Goal: Navigation & Orientation: Find specific page/section

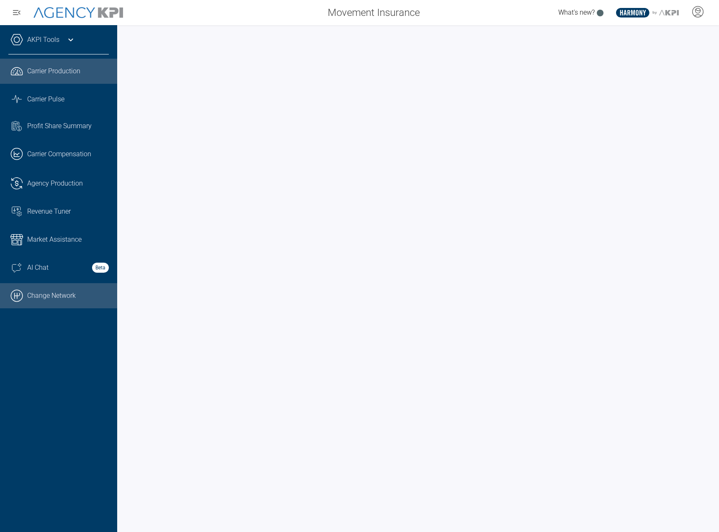
click at [28, 295] on link ".cls-1{fill:none;stroke:#000;stroke-linecap:round;stroke-linejoin:round;stroke-…" at bounding box center [58, 295] width 117 height 25
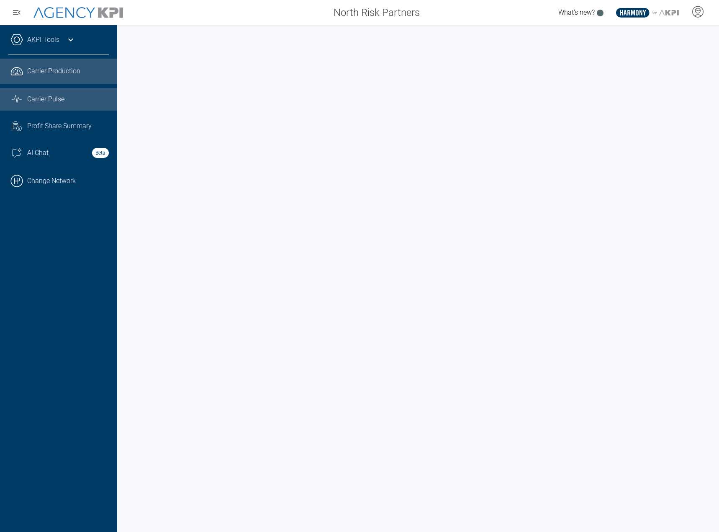
click at [46, 99] on span "Carrier Pulse" at bounding box center [45, 99] width 37 height 10
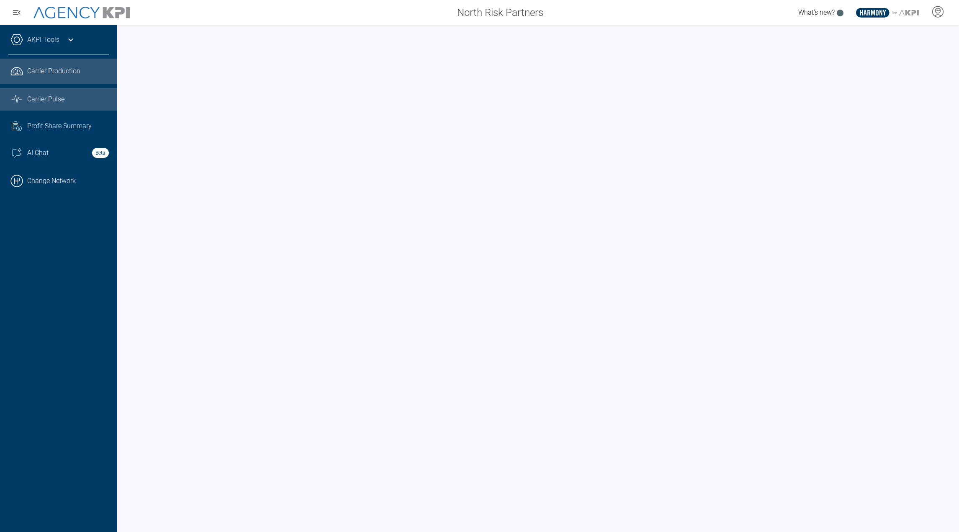
click at [52, 93] on link "Graph Stats Streamline Icon: https://streamlinehq.com Carrier Pulse" at bounding box center [58, 99] width 117 height 23
click at [79, 72] on span "Carrier Production" at bounding box center [53, 71] width 53 height 10
click at [82, 43] on div "AKPI Tools" at bounding box center [58, 43] width 100 height 21
click at [38, 42] on link "AKPI Tools" at bounding box center [43, 40] width 32 height 10
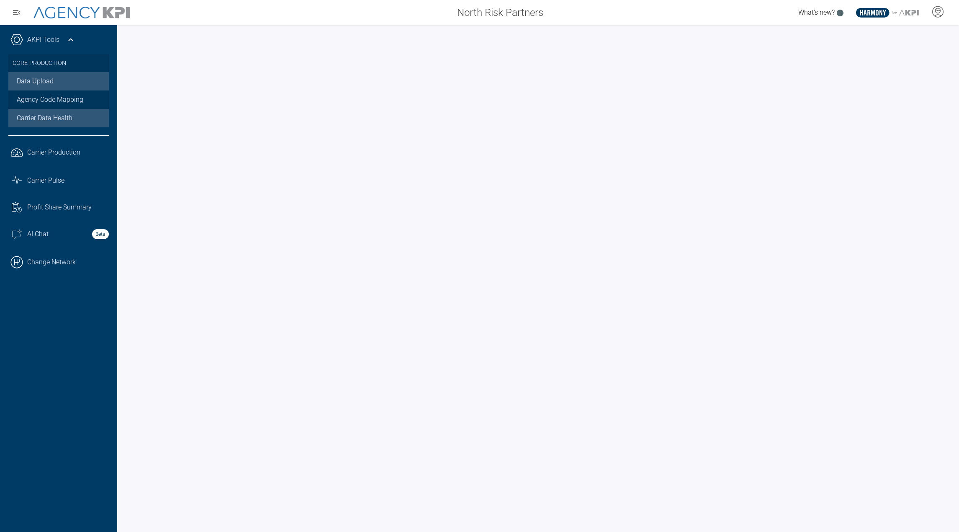
click at [40, 82] on link "Data Upload" at bounding box center [58, 81] width 100 height 18
click at [61, 158] on link ".cls-1{fill:none;stroke:#221f20;stroke-linecap:round;stroke-linejoin:round;stro…" at bounding box center [58, 152] width 117 height 25
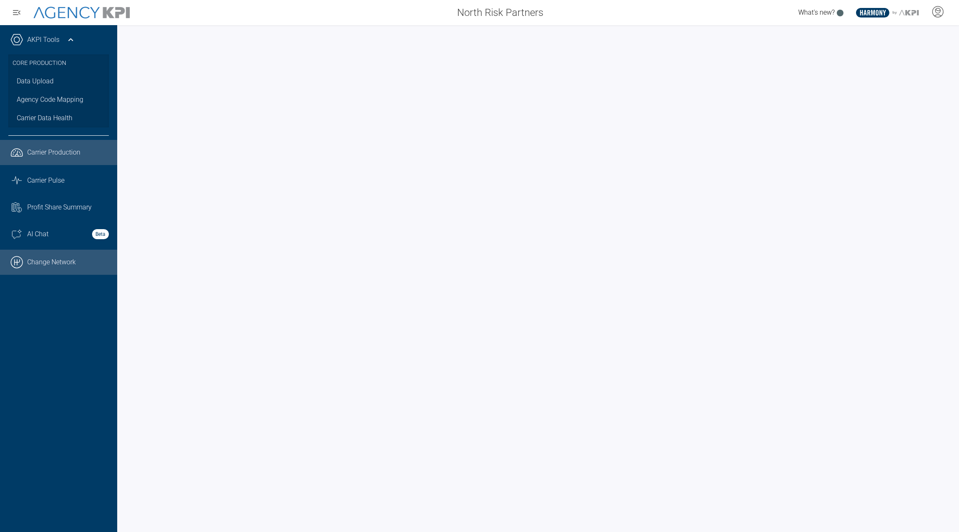
click at [91, 261] on link ".cls-1{fill:none;stroke:#000;stroke-linecap:round;stroke-linejoin:round;stroke-…" at bounding box center [58, 262] width 117 height 25
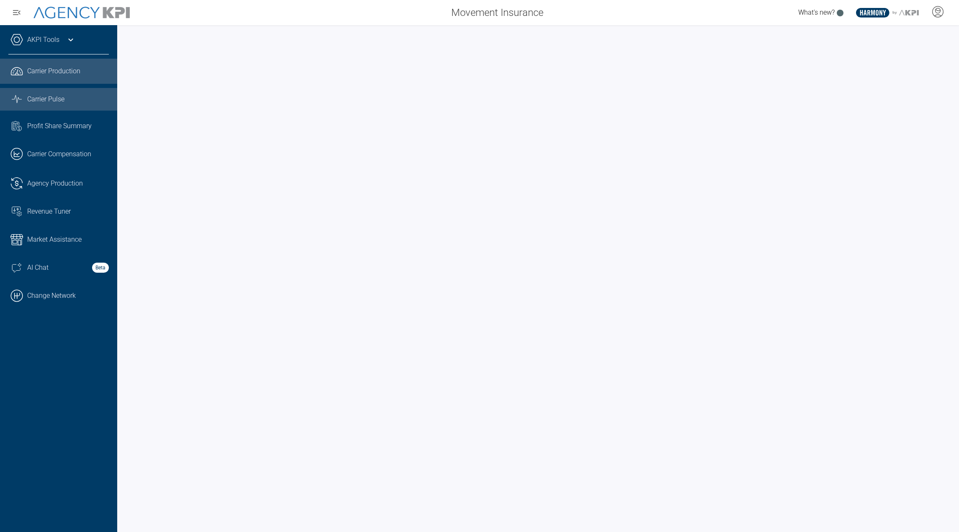
click at [68, 101] on div "Carrier Pulse" at bounding box center [68, 99] width 82 height 10
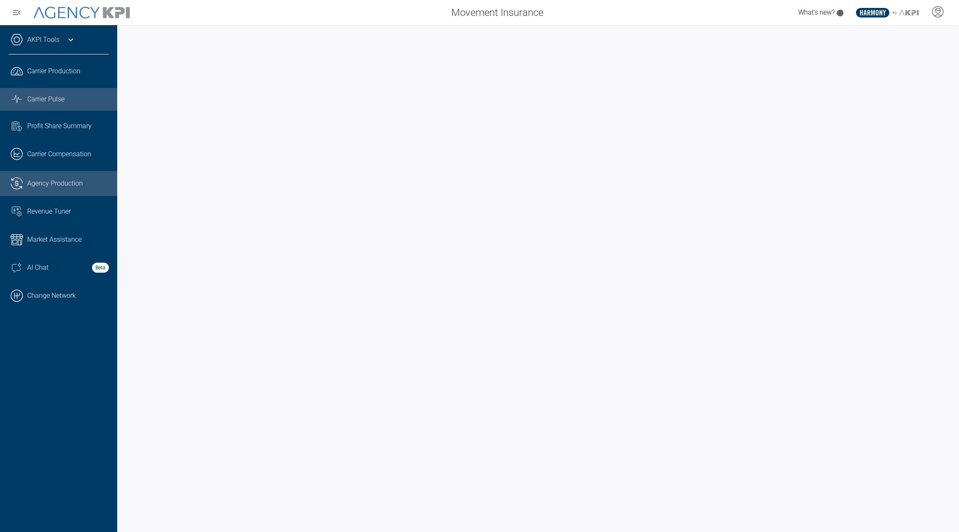
click at [43, 193] on link ".cls-1{fill:none;stroke:#221f20;stroke-linecap:round;stroke-linejoin:round;stro…" at bounding box center [58, 183] width 117 height 25
click at [62, 100] on span "Carrier Pulse" at bounding box center [45, 99] width 37 height 10
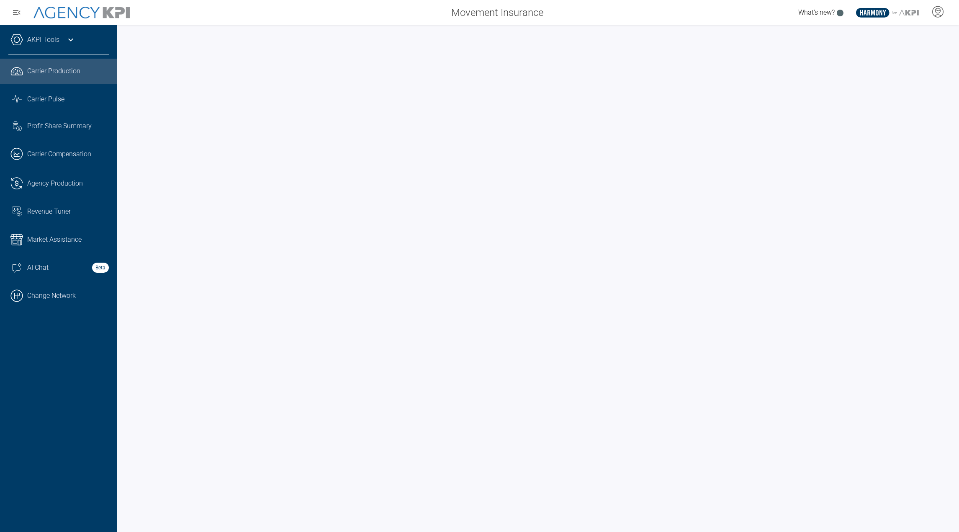
click at [72, 38] on icon at bounding box center [71, 40] width 10 height 10
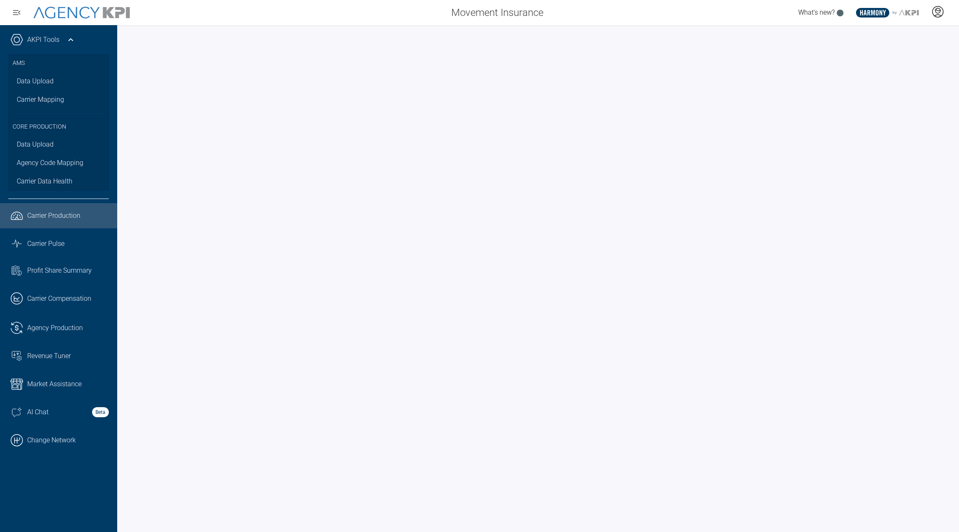
click at [941, 17] on icon at bounding box center [937, 11] width 13 height 13
click at [893, 39] on li "Admin Portal" at bounding box center [904, 35] width 90 height 19
